Goal: Use online tool/utility: Utilize a website feature to perform a specific function

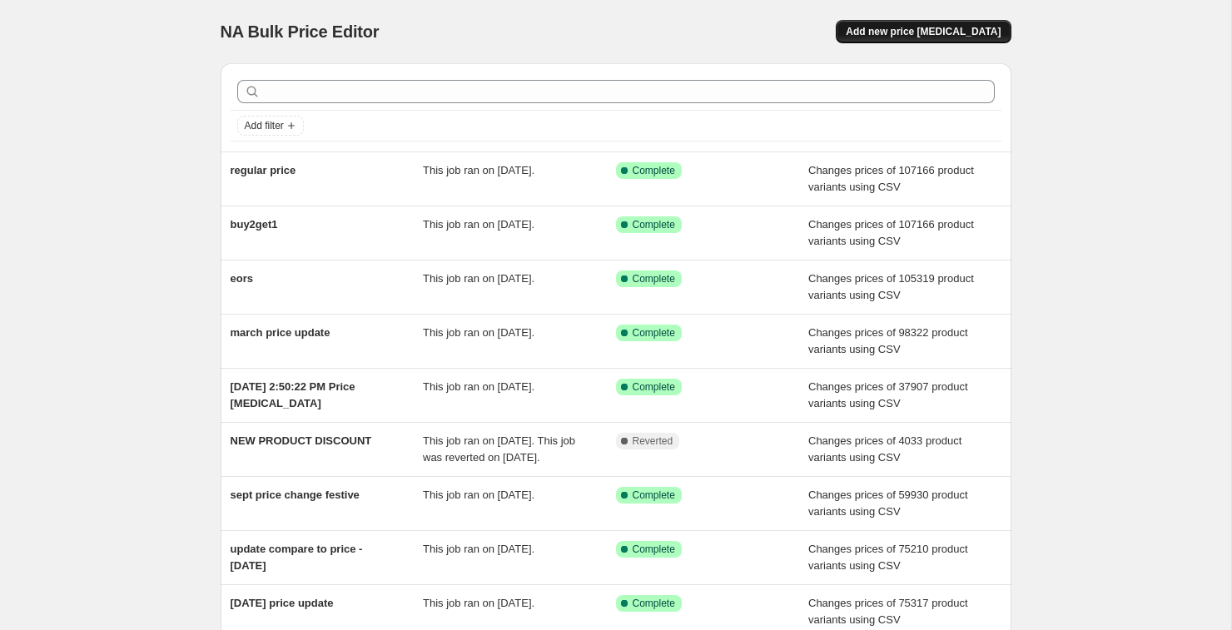
click at [901, 32] on span "Add new price [MEDICAL_DATA]" at bounding box center [923, 31] width 155 height 13
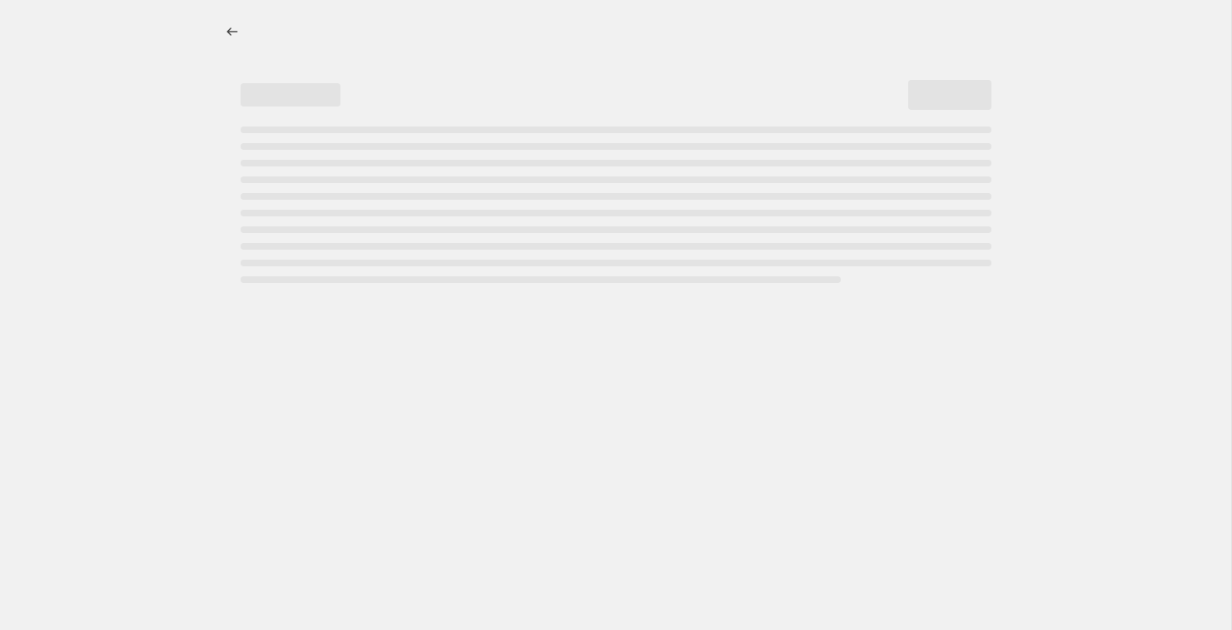
select select "percentage"
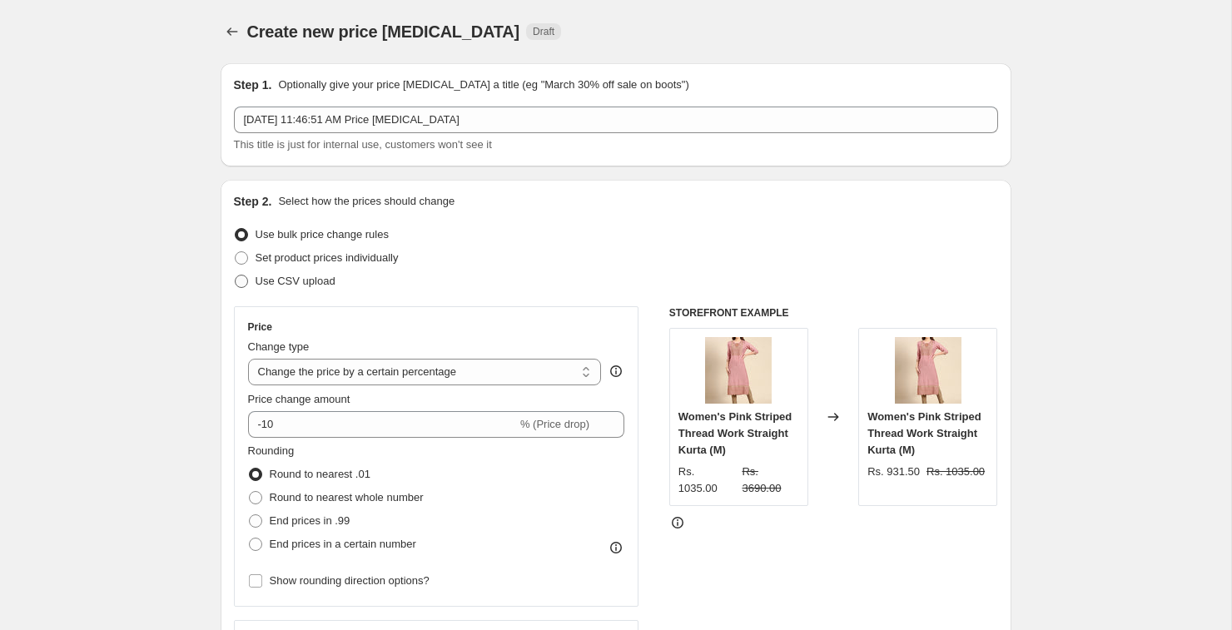
click at [242, 275] on span at bounding box center [241, 281] width 13 height 13
click at [236, 275] on input "Use CSV upload" at bounding box center [235, 275] width 1 height 1
radio input "true"
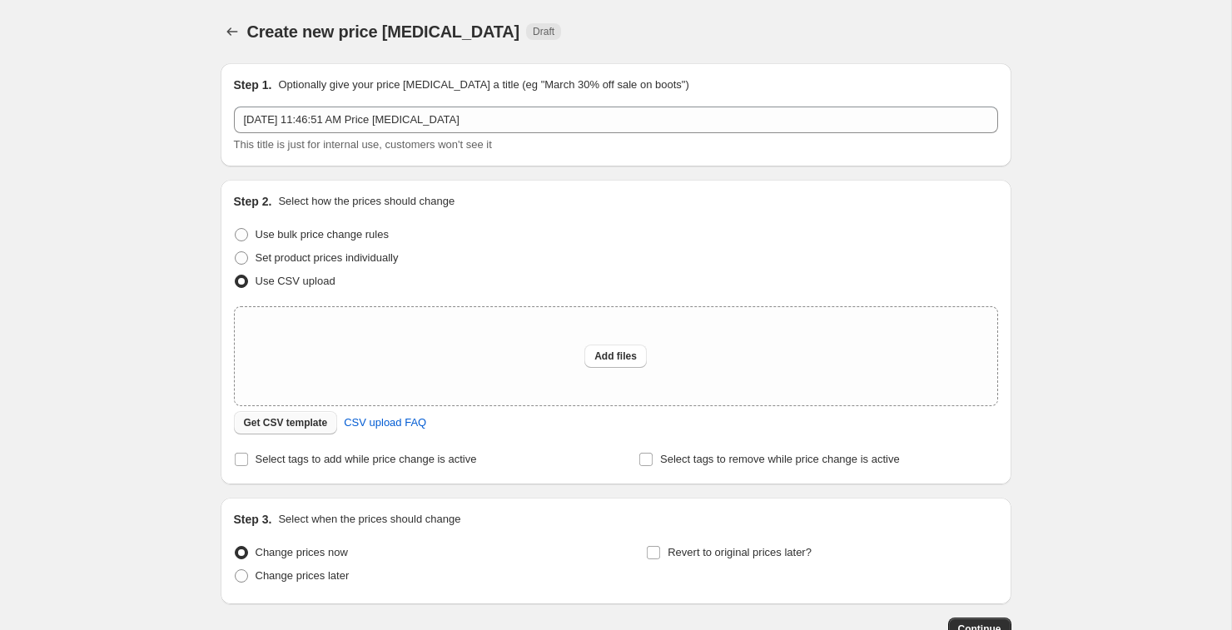
click at [274, 430] on button "Get CSV template" at bounding box center [286, 422] width 104 height 23
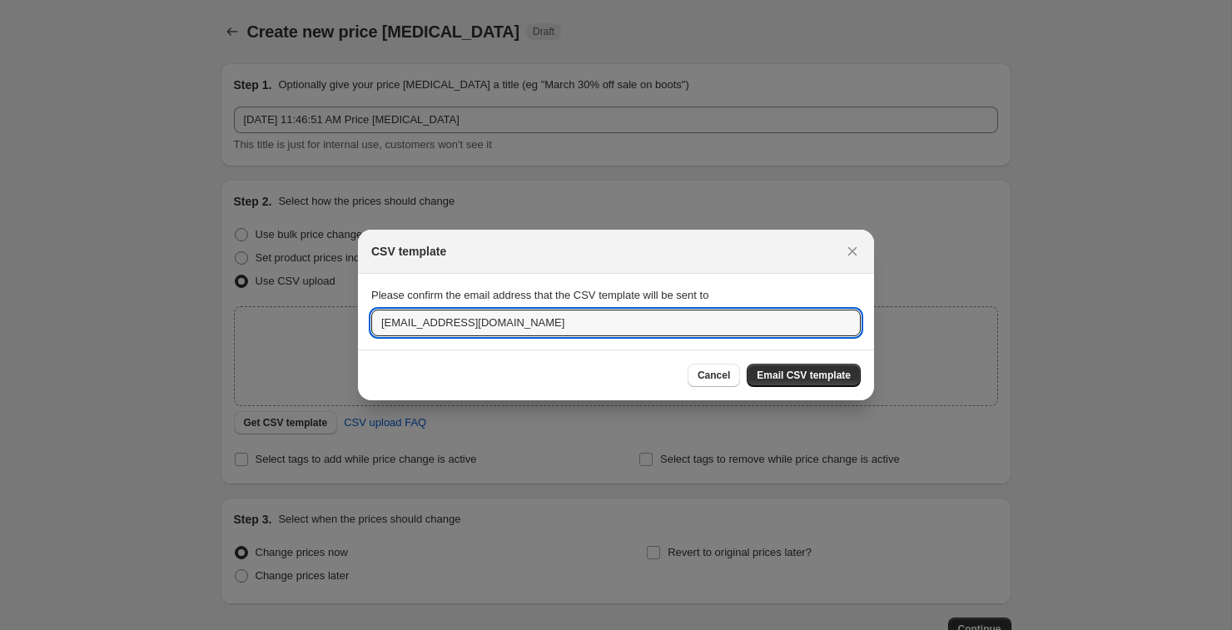
drag, startPoint x: 399, startPoint y: 323, endPoint x: 365, endPoint y: 325, distance: 33.4
click at [362, 325] on section "Please confirm the email address that the CSV template will be sent to [EMAIL_A…" at bounding box center [616, 311] width 516 height 75
type input "[PERSON_NAME][EMAIL_ADDRESS][DOMAIN_NAME]"
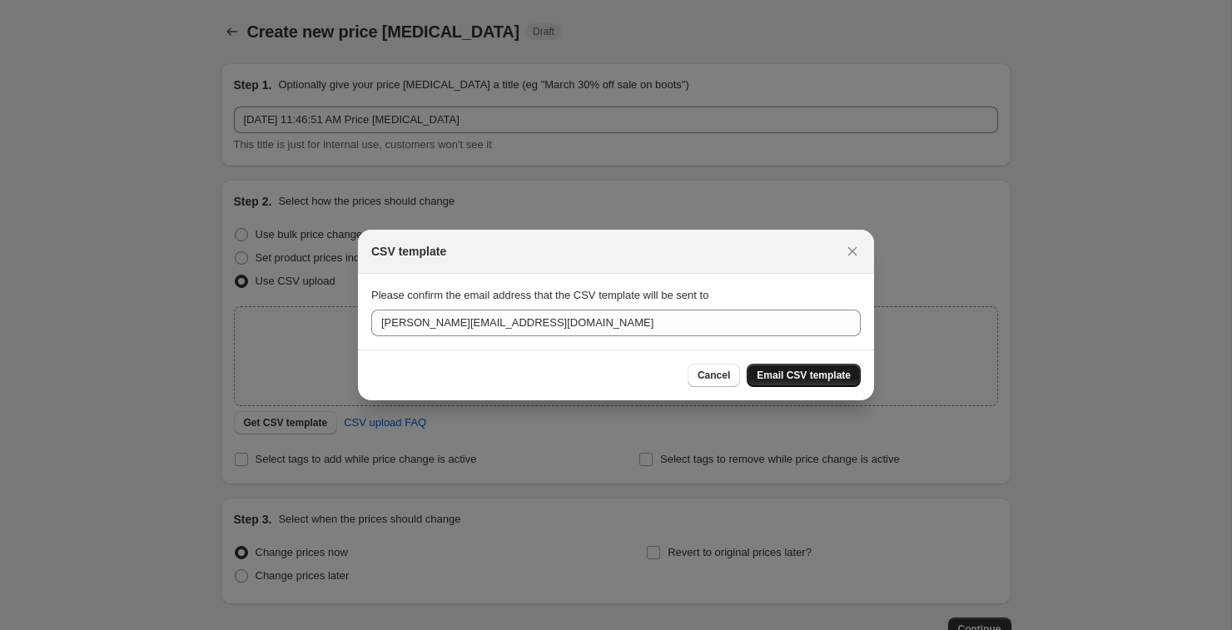
click at [817, 375] on span "Email CSV template" at bounding box center [804, 375] width 94 height 13
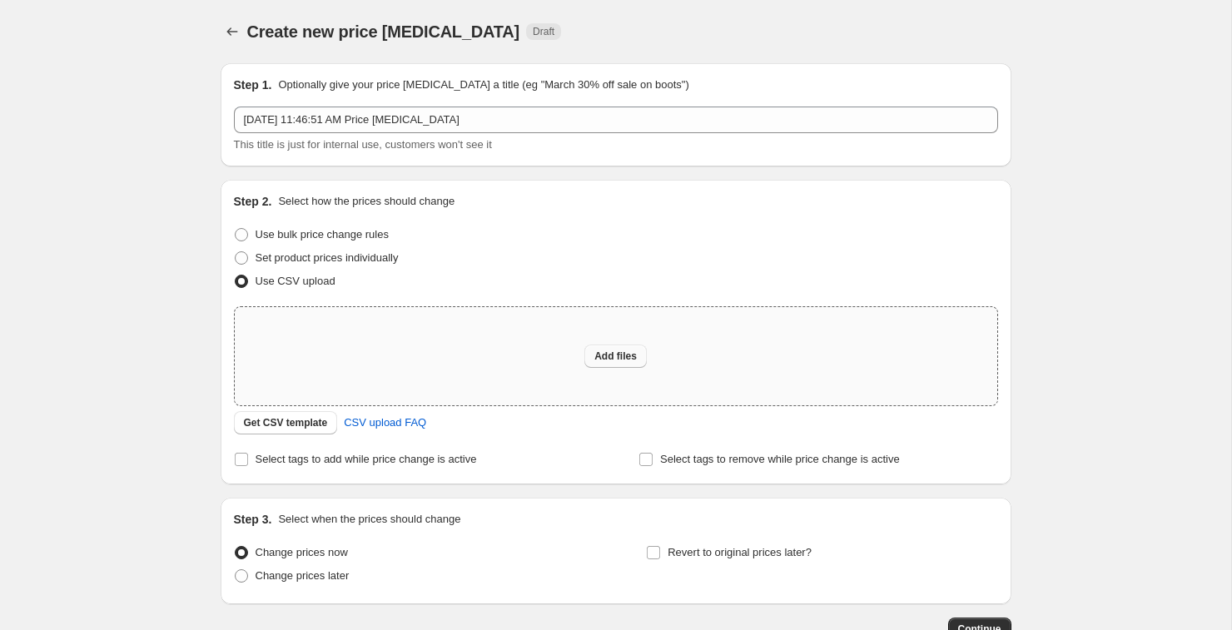
click at [614, 356] on span "Add files" at bounding box center [615, 356] width 42 height 13
type input "C:\fakepath\csv_template_user_35137 (15).csv"
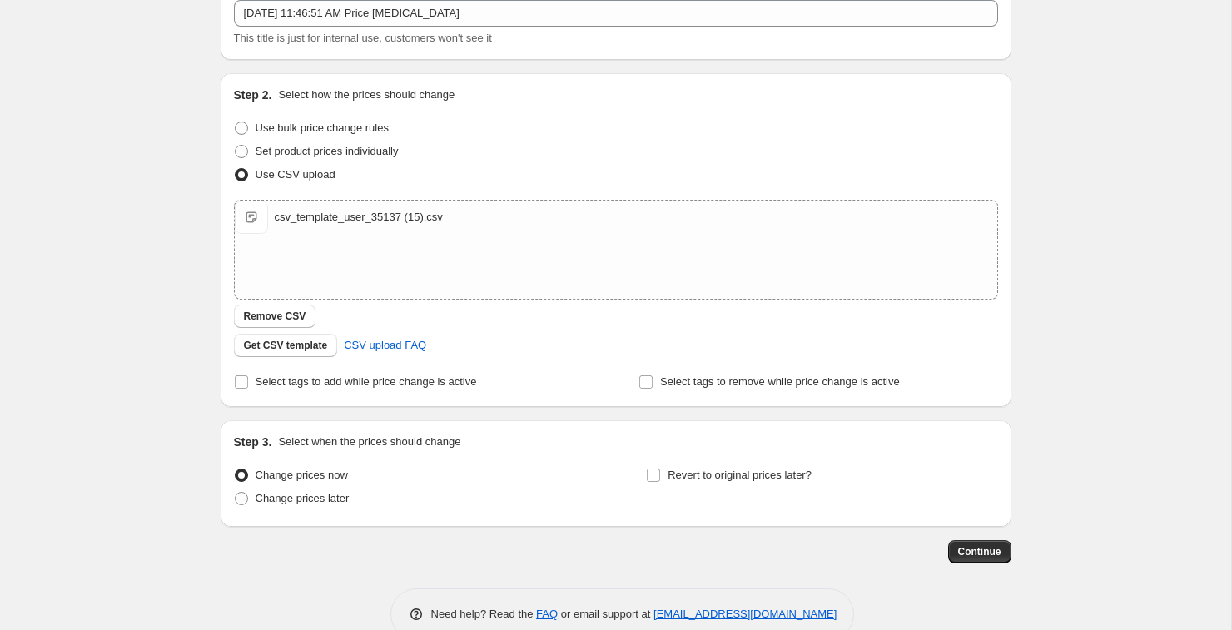
scroll to position [141, 0]
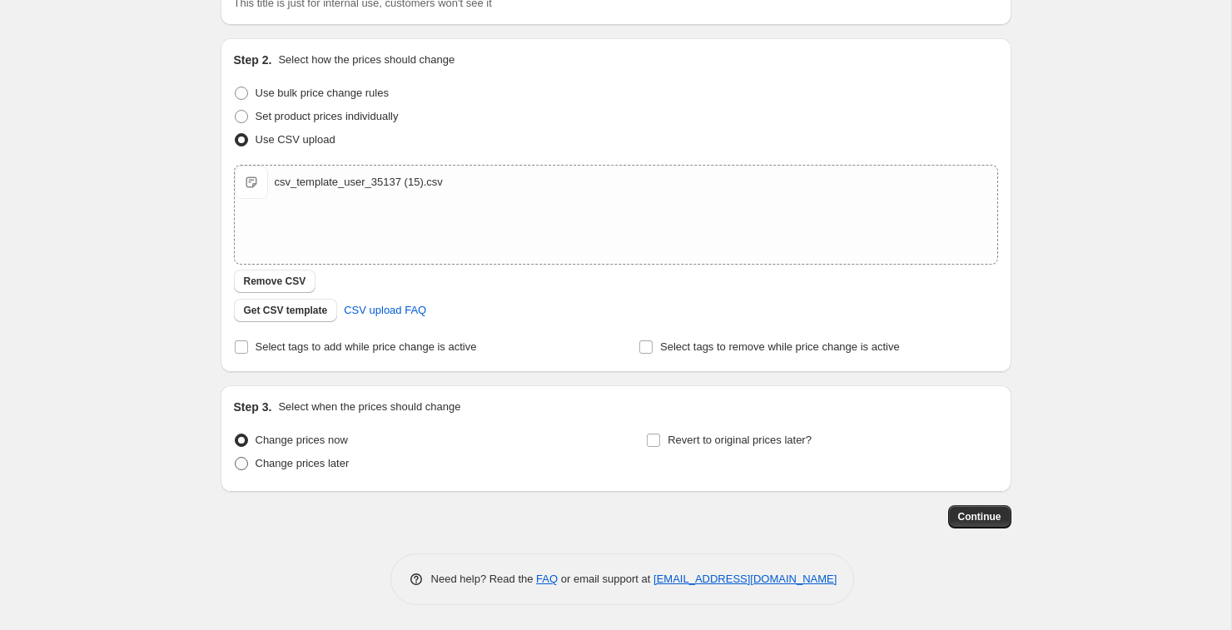
click at [241, 462] on span at bounding box center [241, 463] width 13 height 13
click at [236, 458] on input "Change prices later" at bounding box center [235, 457] width 1 height 1
radio input "true"
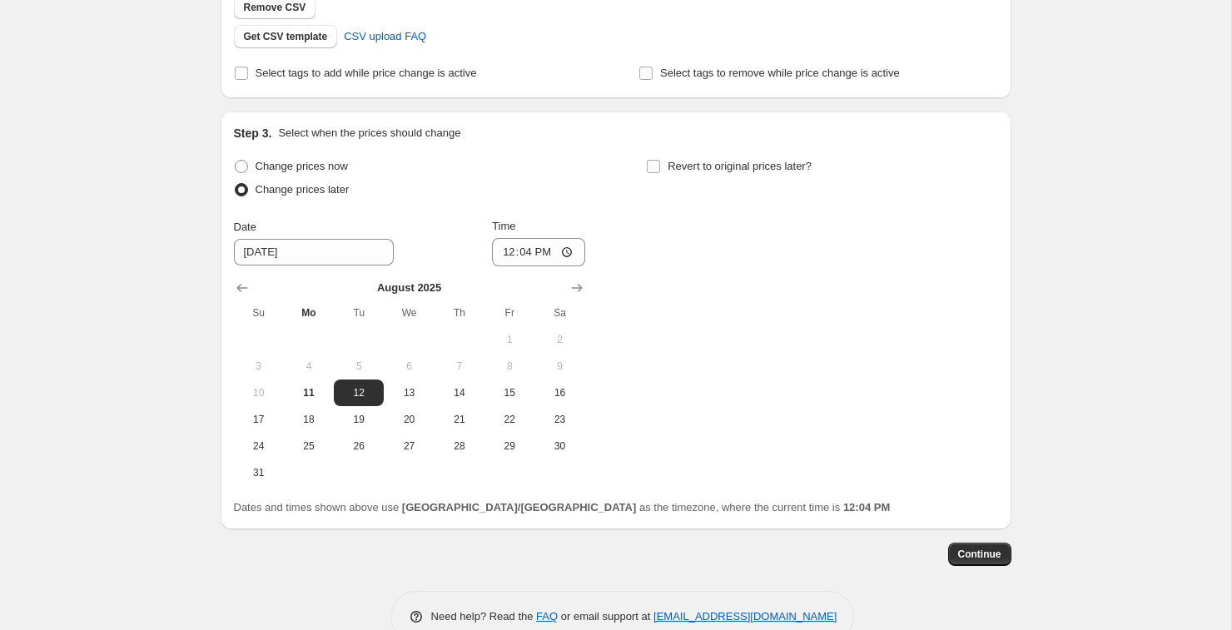
scroll to position [453, 0]
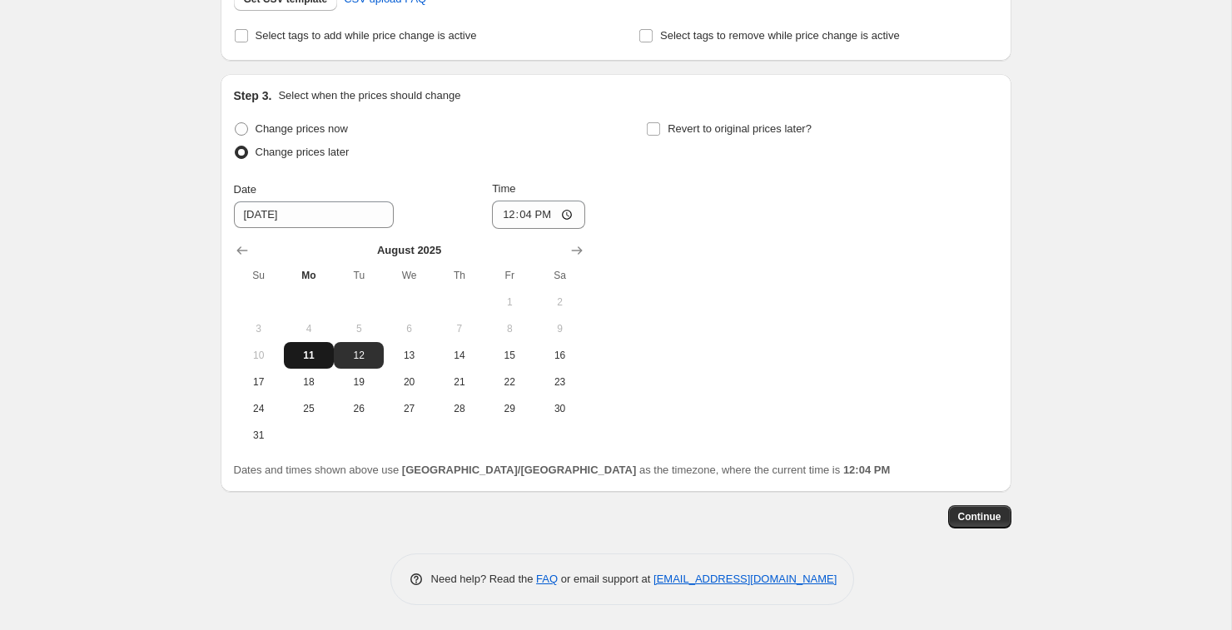
click at [307, 366] on button "11" at bounding box center [309, 355] width 50 height 27
type input "[DATE]"
click at [542, 216] on input "12:04" at bounding box center [538, 215] width 93 height 28
click at [572, 216] on input "12:04" at bounding box center [538, 215] width 93 height 28
type input "22:00"
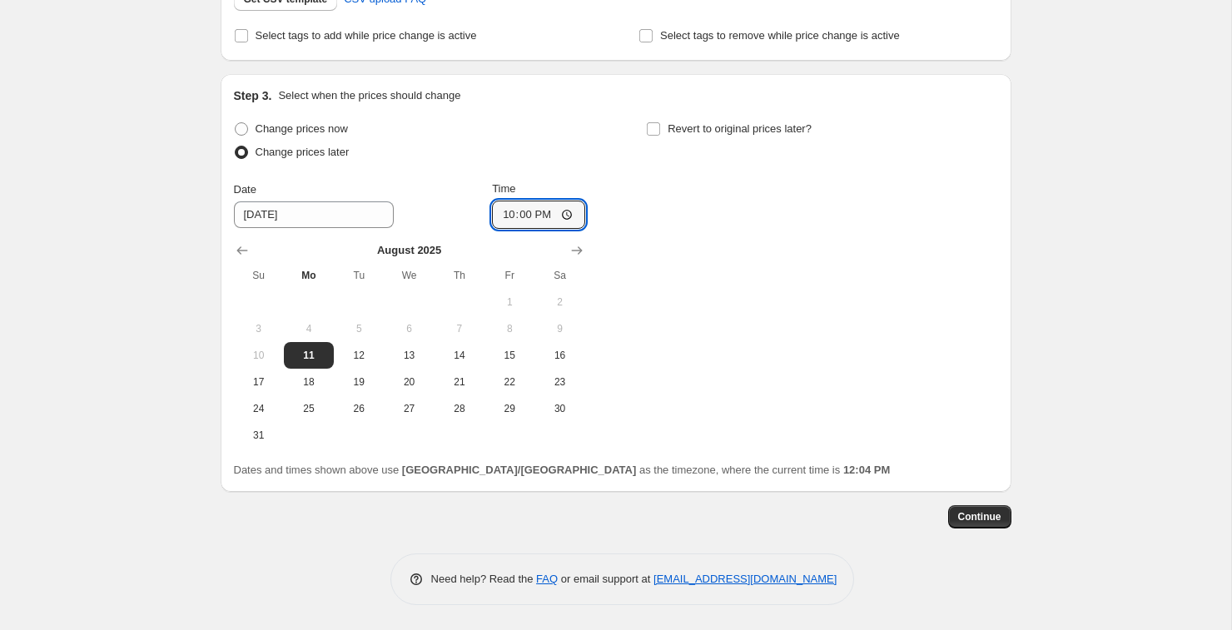
click at [682, 280] on div "Change prices now Change prices later Date [DATE] Time 22:00 [DATE] Su Mo Tu We…" at bounding box center [616, 282] width 764 height 331
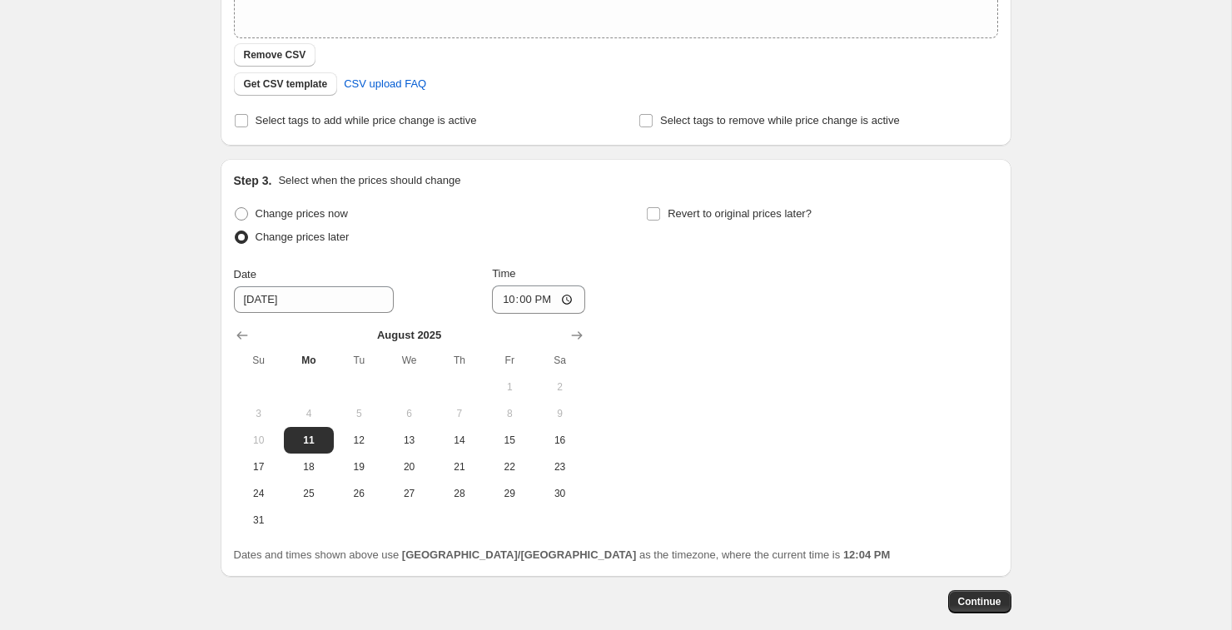
scroll to position [335, 0]
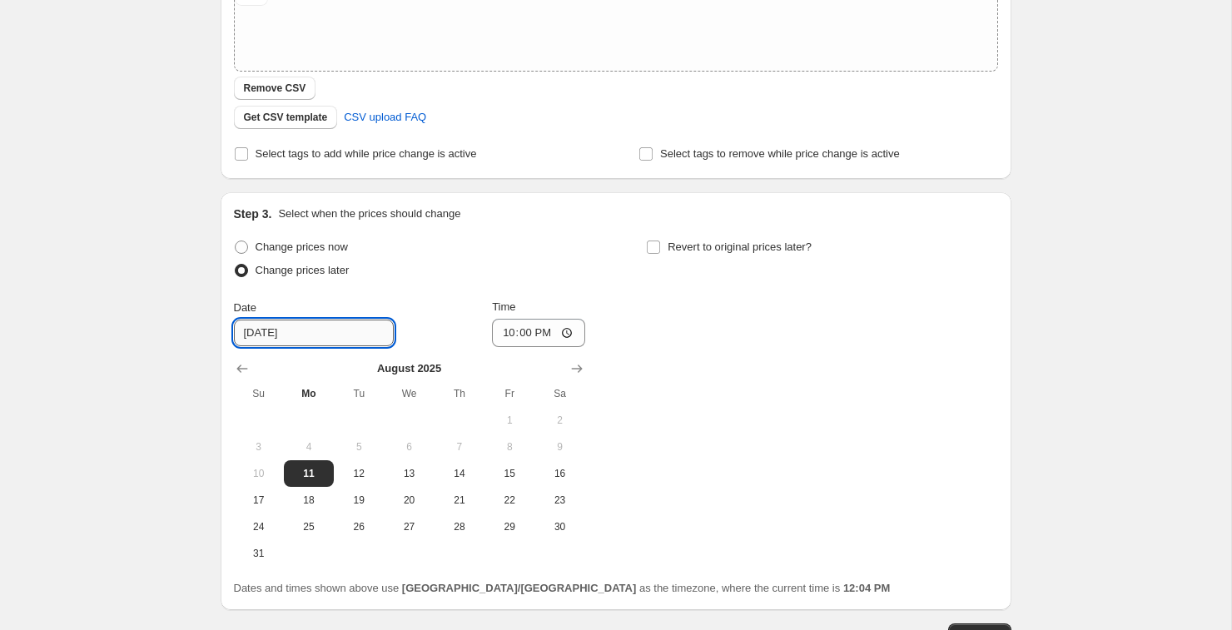
click at [351, 335] on input "[DATE]" at bounding box center [314, 333] width 160 height 27
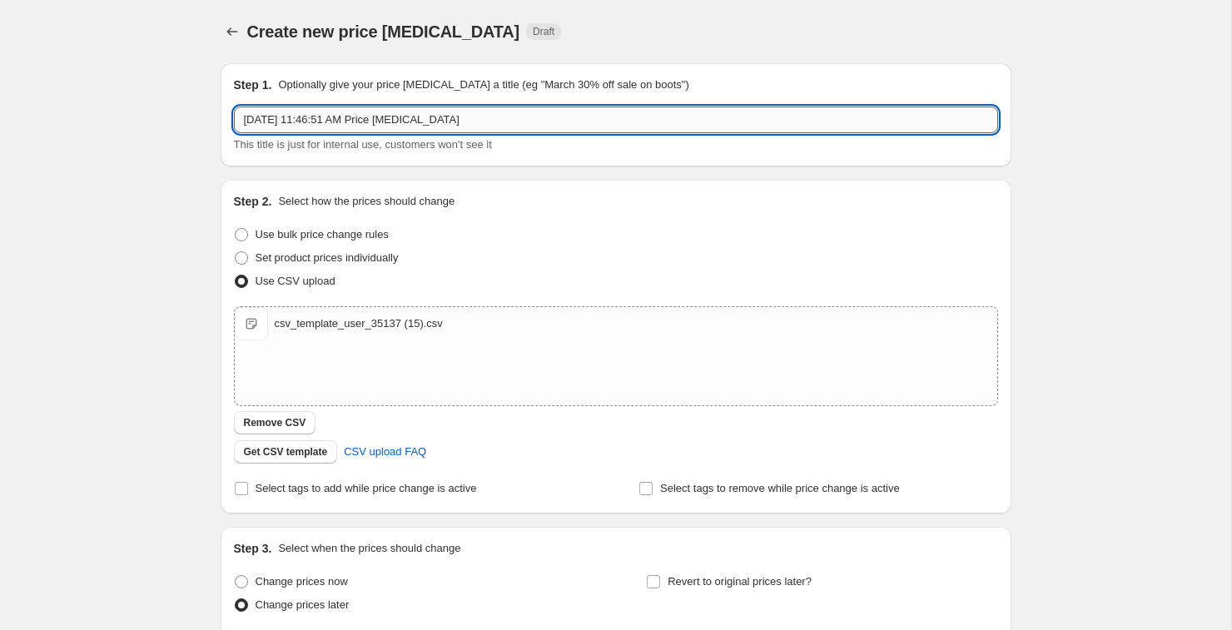
click at [375, 120] on input "[DATE] 11:46:51 AM Price [MEDICAL_DATA]" at bounding box center [616, 120] width 764 height 27
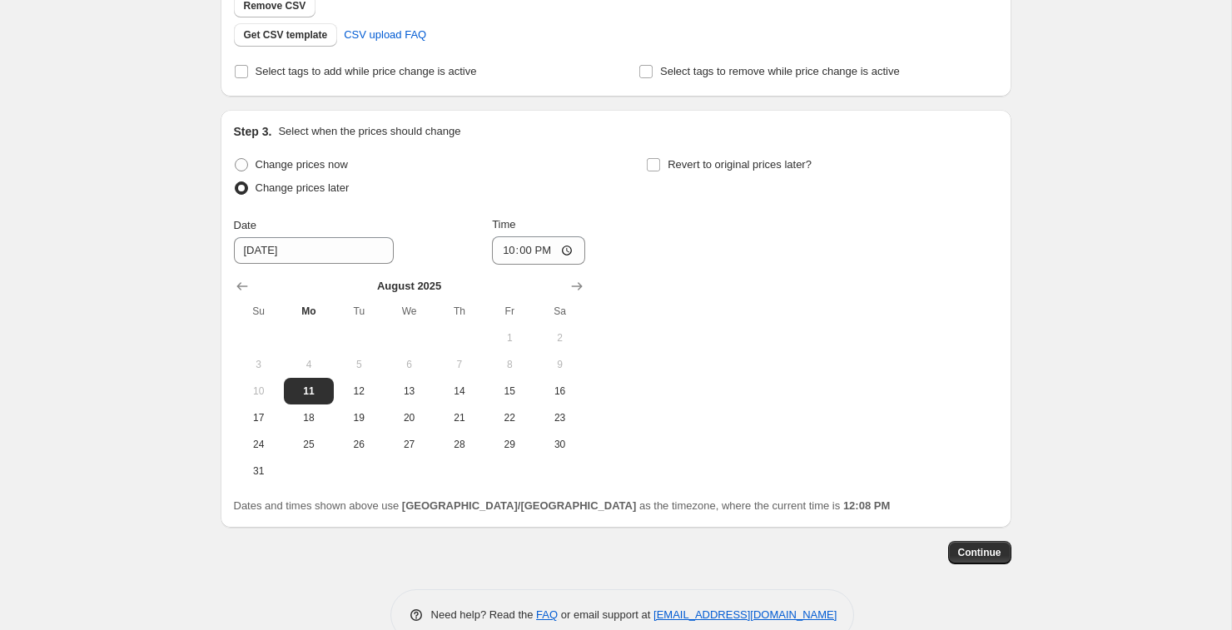
scroll to position [453, 0]
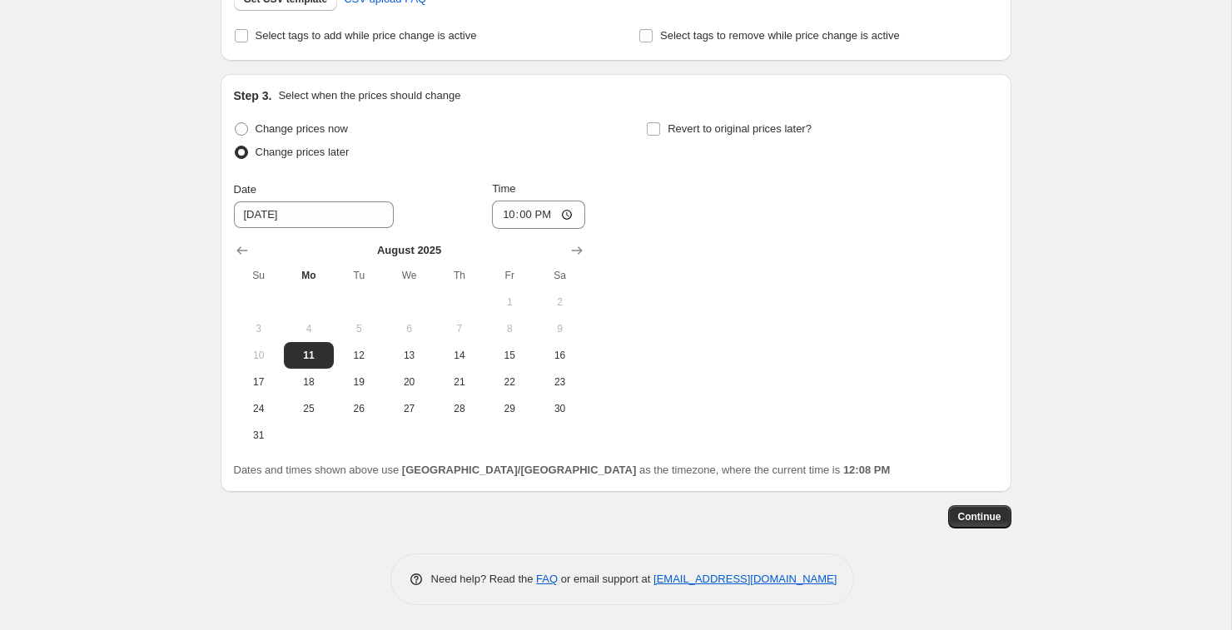
type input "79% [DATE] sale"
click at [629, 277] on div "Change prices now Change prices later Date [DATE] Time 22:00 [DATE] Su Mo Tu We…" at bounding box center [616, 282] width 764 height 331
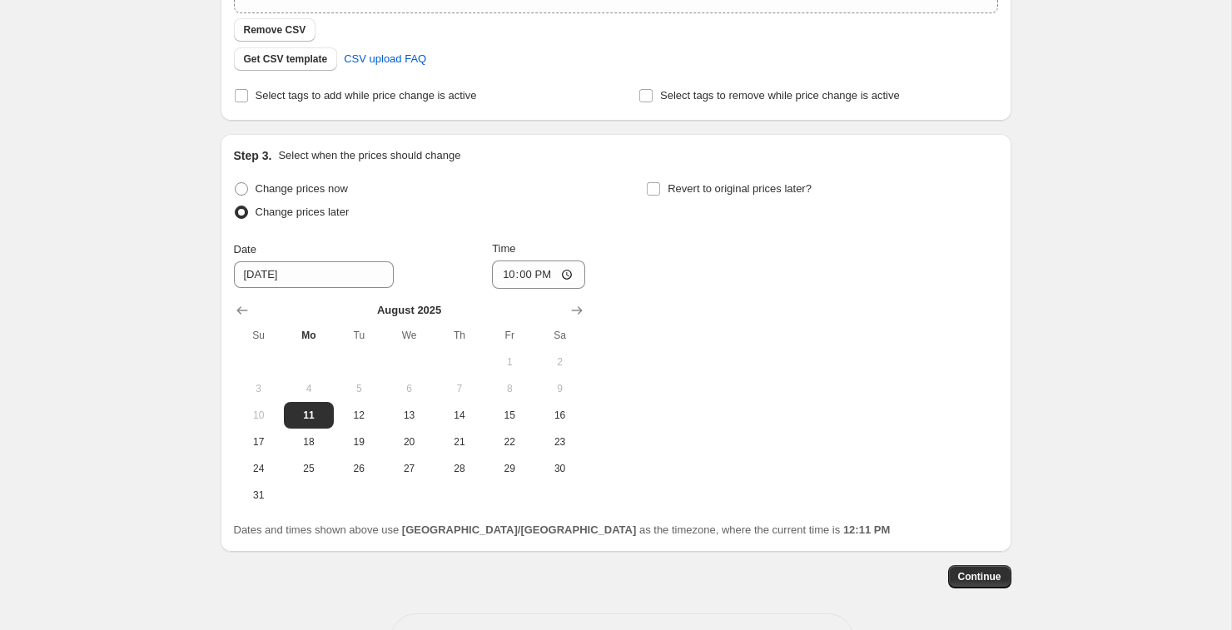
scroll to position [391, 0]
click at [974, 582] on span "Continue" at bounding box center [979, 578] width 43 height 13
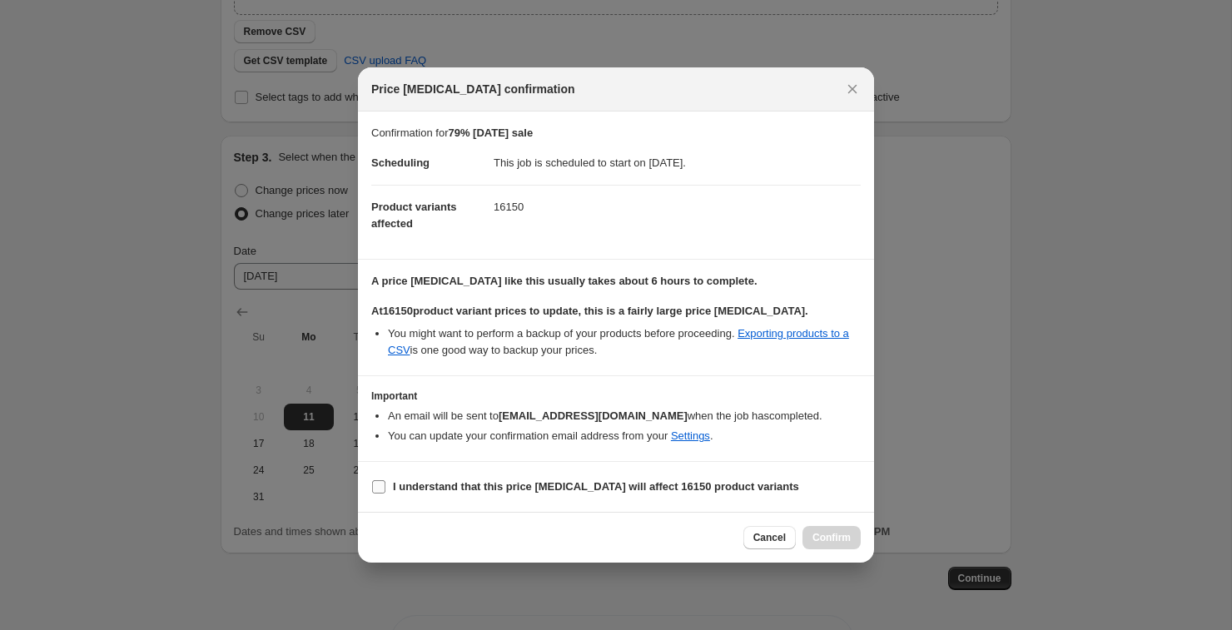
click at [381, 488] on input "I understand that this price [MEDICAL_DATA] will affect 16150 product variants" at bounding box center [378, 486] width 13 height 13
checkbox input "true"
click at [805, 537] on button "Confirm" at bounding box center [831, 537] width 58 height 23
type input "79% [DATE] sale"
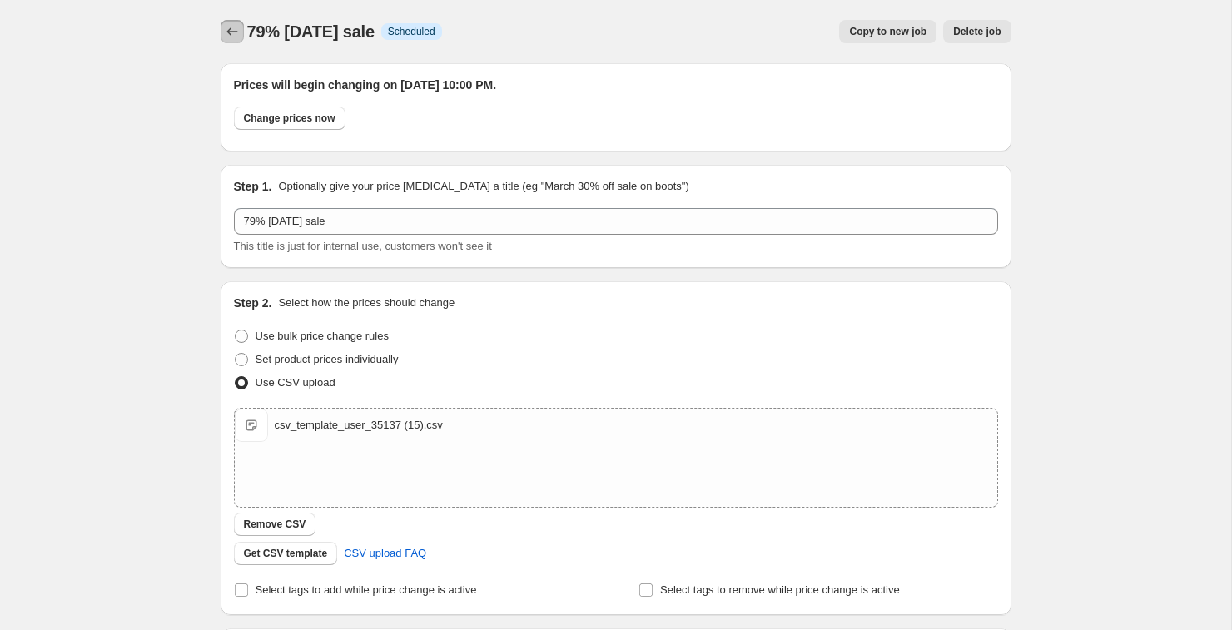
click at [231, 37] on icon "Price change jobs" at bounding box center [232, 31] width 17 height 17
